Goal: Navigation & Orientation: Go to known website

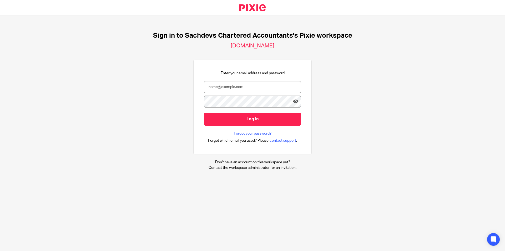
click at [216, 87] on input "email" at bounding box center [252, 87] width 97 height 12
type input "[PERSON_NAME][EMAIL_ADDRESS][DOMAIN_NAME]"
click at [204, 113] on input "Log in" at bounding box center [252, 119] width 97 height 13
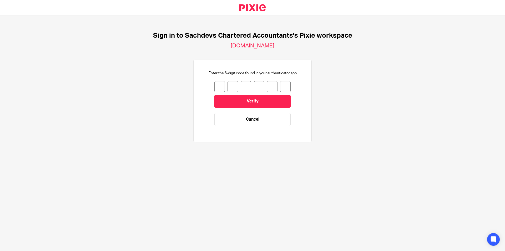
click at [216, 87] on input "number" at bounding box center [219, 86] width 11 height 11
type input "1"
type input "2"
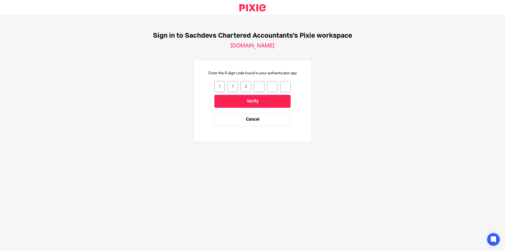
type input "7"
type input "1"
type input "4"
click at [216, 101] on input "Verify" at bounding box center [252, 101] width 76 height 13
